Goal: Find contact information: Find contact information

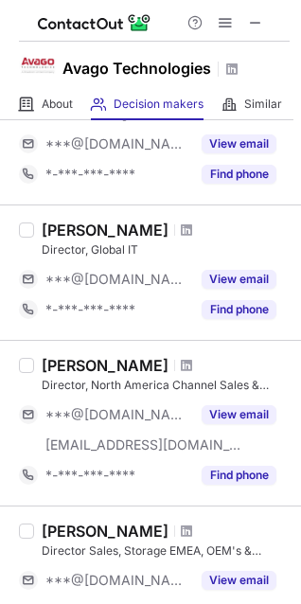
scroll to position [516, 0]
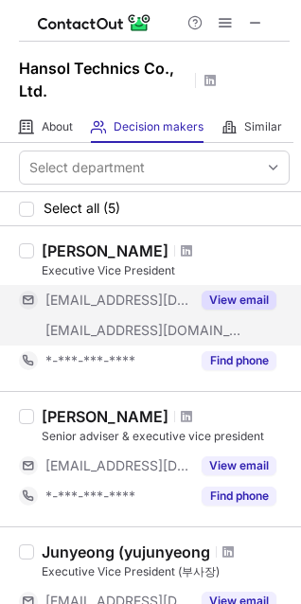
click at [254, 292] on button "View email" at bounding box center [239, 300] width 75 height 19
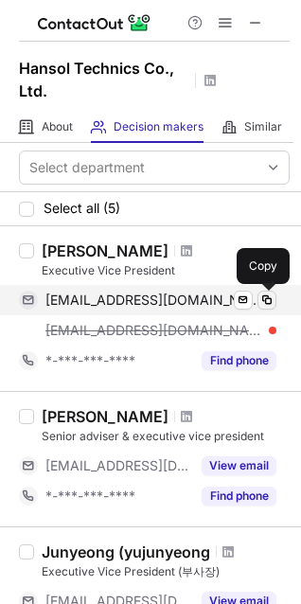
click at [257, 301] on button at bounding box center [266, 300] width 19 height 19
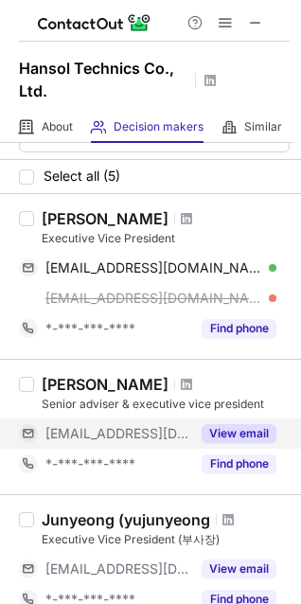
scroll to position [85, 0]
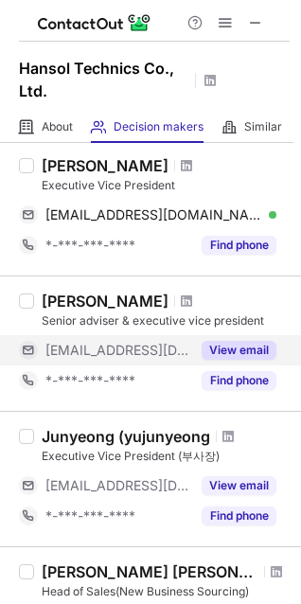
click at [255, 342] on button "View email" at bounding box center [239, 350] width 75 height 19
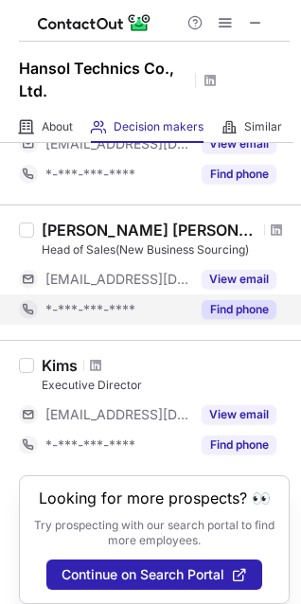
scroll to position [456, 0]
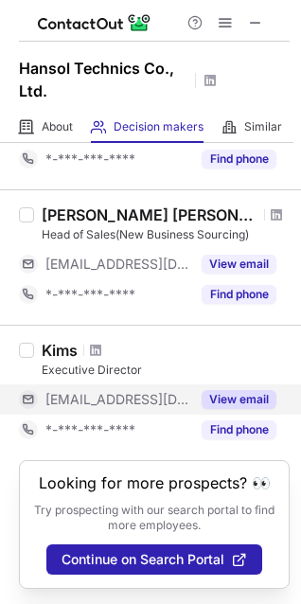
click at [241, 390] on button "View email" at bounding box center [239, 399] width 75 height 19
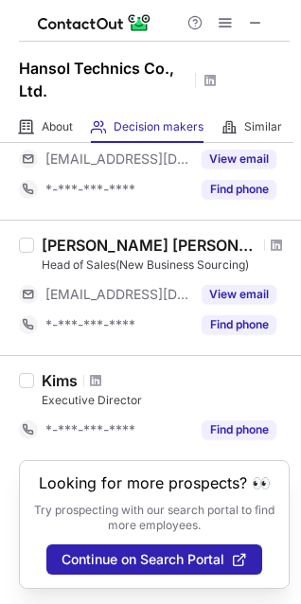
scroll to position [396, 0]
